Goal: Find contact information: Obtain details needed to contact an individual or organization

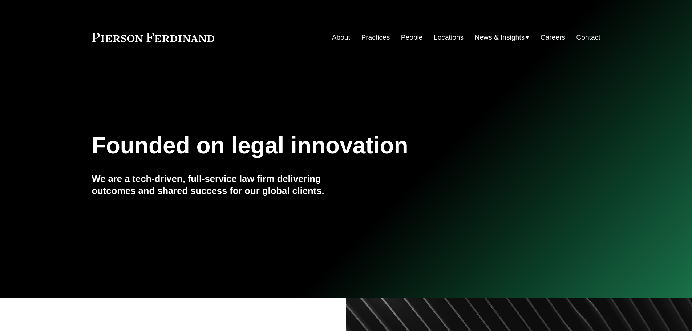
click at [404, 39] on link "People" at bounding box center [412, 38] width 22 height 14
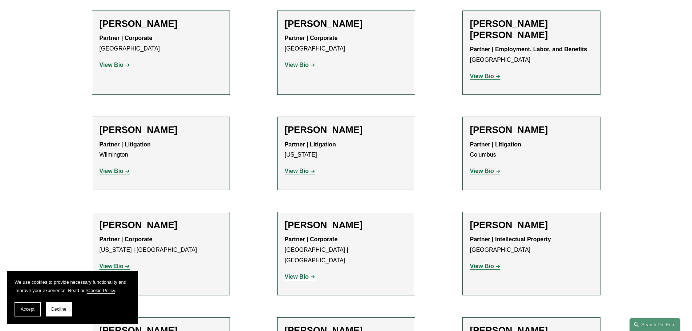
scroll to position [2826, 0]
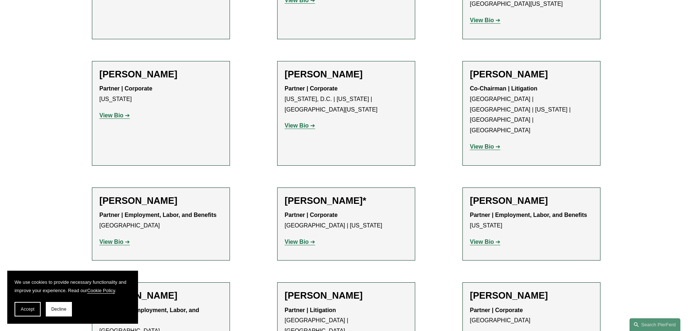
click at [342, 290] on h2 "[PERSON_NAME]" at bounding box center [346, 295] width 123 height 11
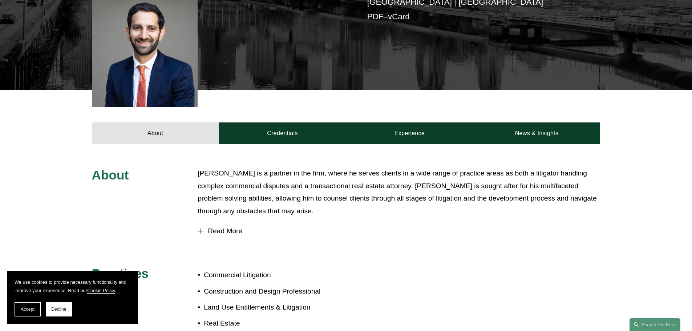
scroll to position [218, 0]
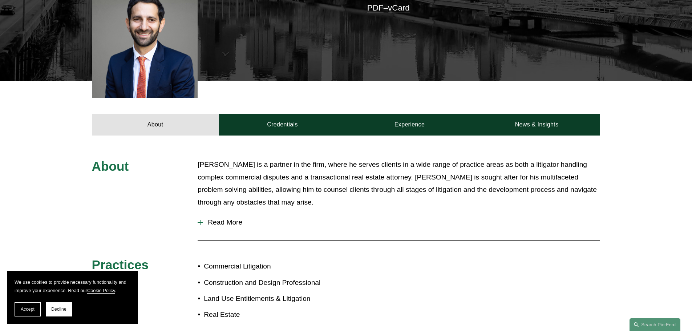
click at [218, 218] on span "Read More" at bounding box center [401, 222] width 397 height 8
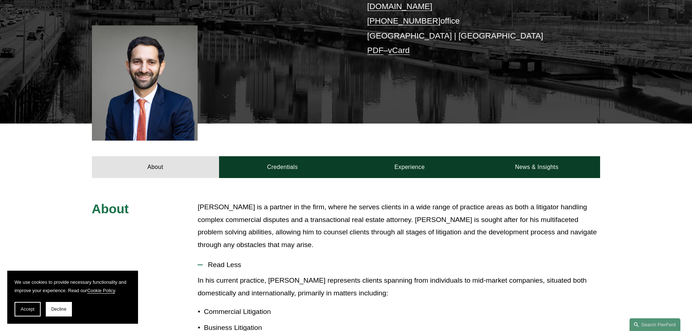
scroll to position [182, 0]
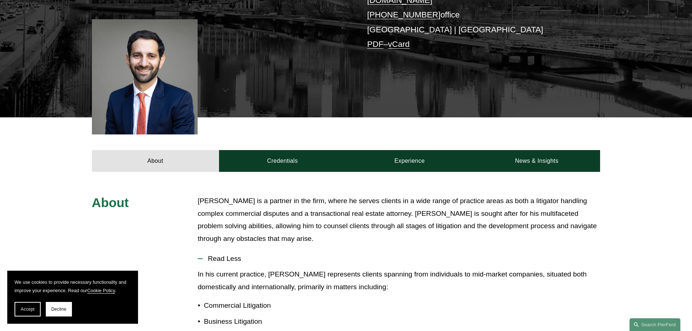
click at [70, 311] on button "Decline" at bounding box center [59, 309] width 26 height 15
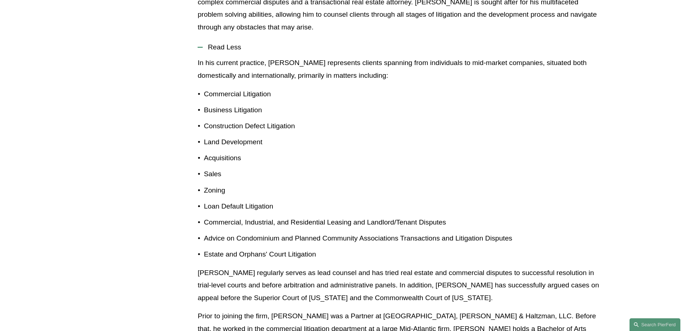
scroll to position [0, 0]
